Goal: Navigation & Orientation: Find specific page/section

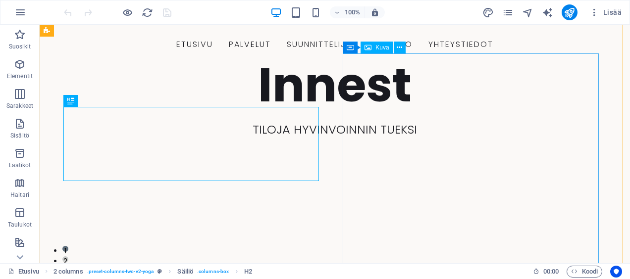
scroll to position [205, 0]
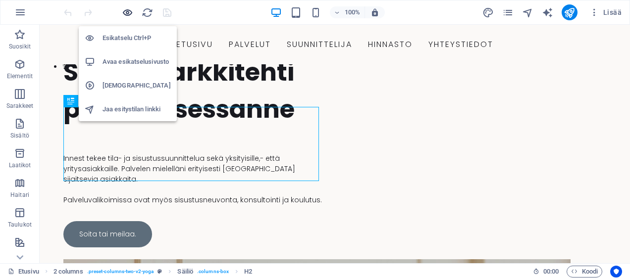
click at [124, 9] on icon "button" at bounding box center [127, 12] width 11 height 11
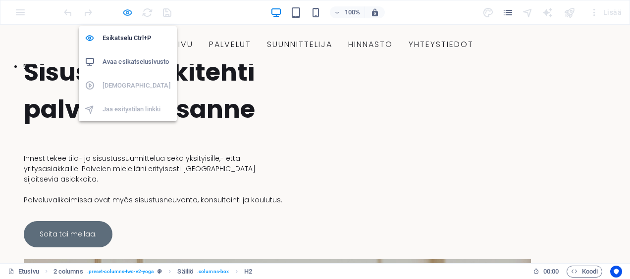
scroll to position [208, 0]
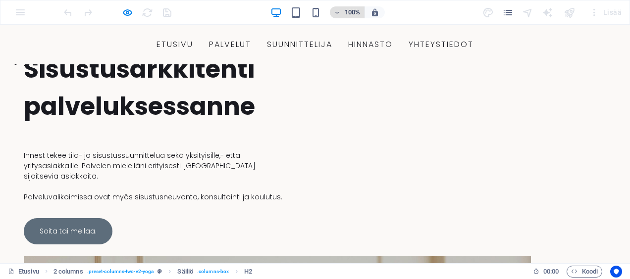
click at [338, 11] on icon "button" at bounding box center [337, 12] width 7 height 6
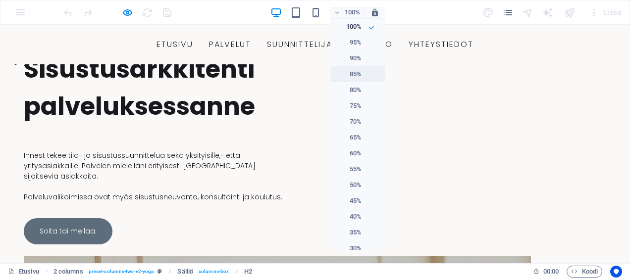
click at [344, 78] on h6 "85%" at bounding box center [348, 74] width 25 height 12
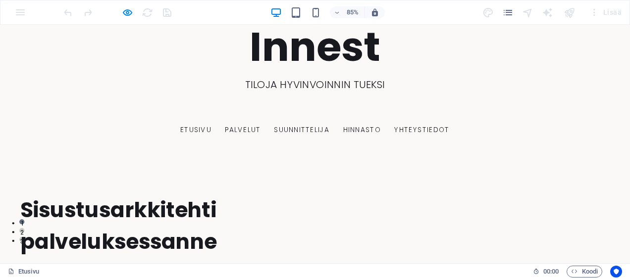
scroll to position [0, 0]
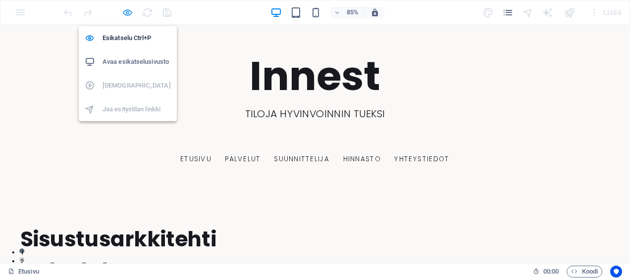
click at [125, 11] on icon "button" at bounding box center [127, 12] width 11 height 11
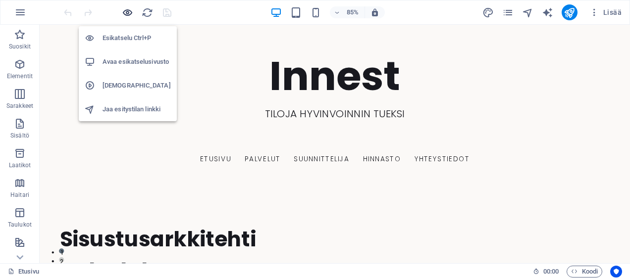
click at [124, 12] on icon "button" at bounding box center [127, 12] width 11 height 11
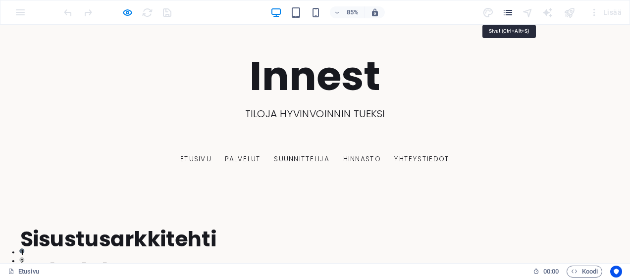
click at [510, 10] on icon "pages" at bounding box center [507, 12] width 11 height 11
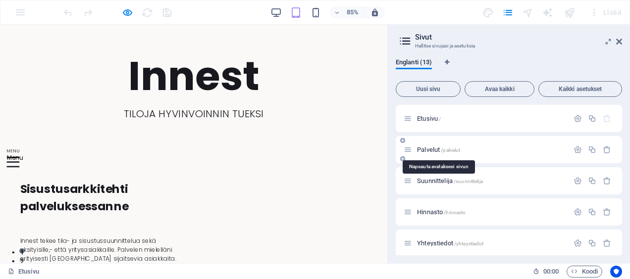
click at [431, 149] on span "Palvelut /palvelut" at bounding box center [438, 149] width 43 height 7
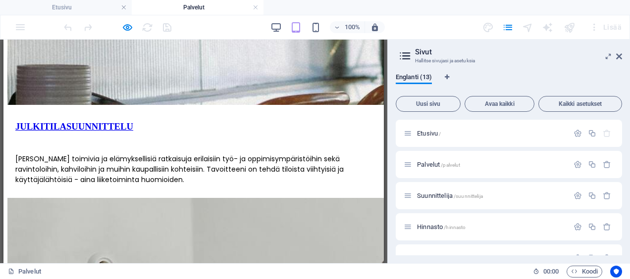
scroll to position [1478, 0]
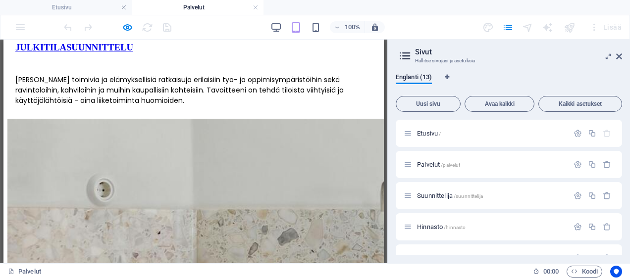
click at [622, 56] on aside "Sivut Hallitse sivujasi ja asetuksia [GEOGRAPHIC_DATA] (13) Uusi sivu Avaa kaik…" at bounding box center [508, 152] width 242 height 224
click at [617, 56] on icon at bounding box center [619, 56] width 6 height 8
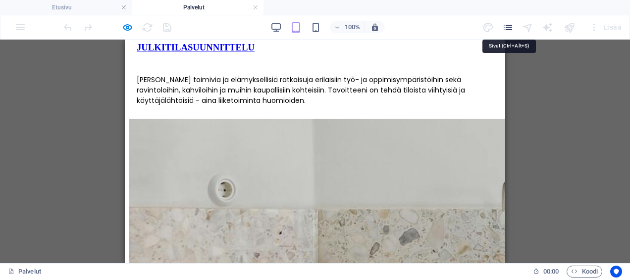
click at [509, 27] on icon "pages" at bounding box center [507, 27] width 11 height 11
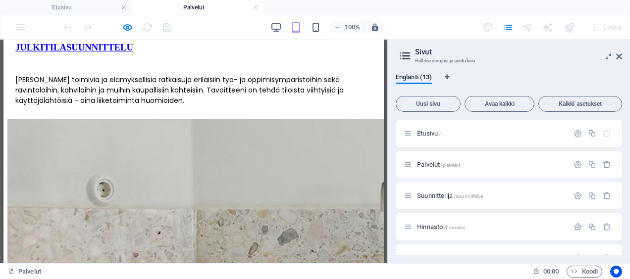
drag, startPoint x: 629, startPoint y: 154, endPoint x: 629, endPoint y: 206, distance: 52.0
click at [629, 206] on html "[DOMAIN_NAME] Etusivu Palvelut Suosikit Elementit Sarakkeet Sisältö Laatikot Ha…" at bounding box center [315, 139] width 630 height 279
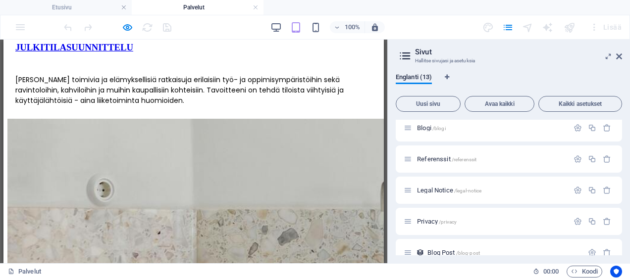
click at [524, 78] on div "Englanti (13)" at bounding box center [508, 82] width 226 height 19
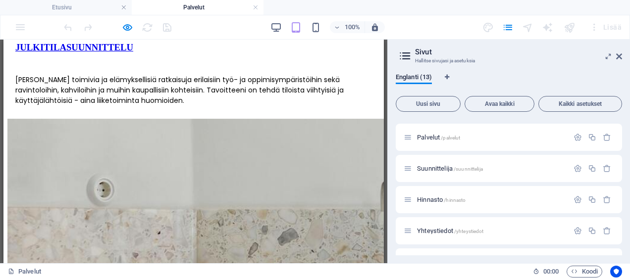
scroll to position [0, 0]
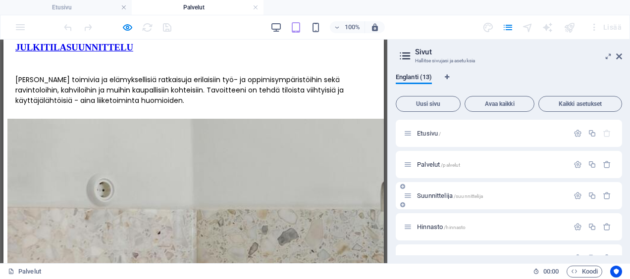
click at [506, 197] on p "Suunnittelija /suunnittelija" at bounding box center [491, 196] width 148 height 6
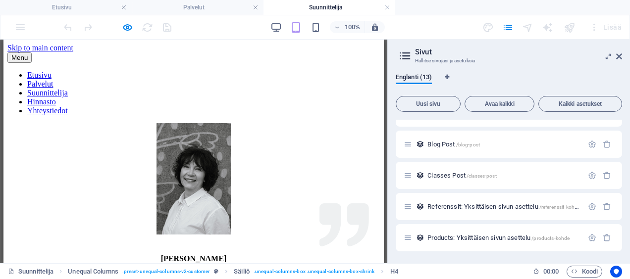
drag, startPoint x: 619, startPoint y: 233, endPoint x: 625, endPoint y: 197, distance: 36.2
click at [625, 197] on div "Englanti (13) Uusi sivu Avaa kaikki Kaikki asetukset Etusivu / Palvelut /palvel…" at bounding box center [509, 164] width 242 height 198
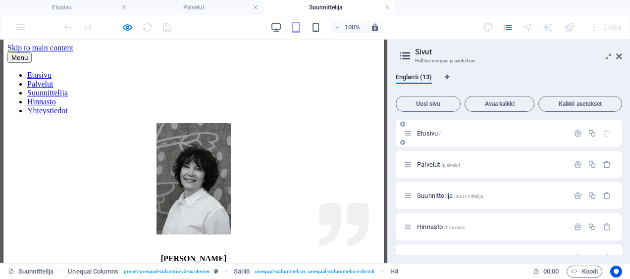
click at [514, 133] on p "Etusivu /" at bounding box center [491, 133] width 148 height 6
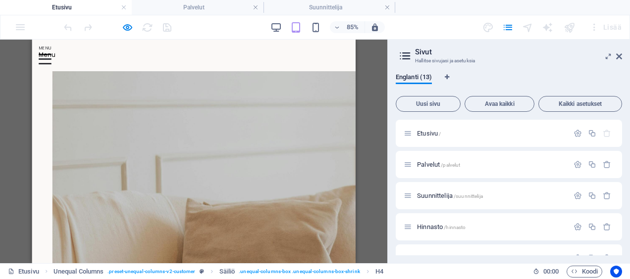
scroll to position [473, 0]
